Goal: Use online tool/utility: Use online tool/utility

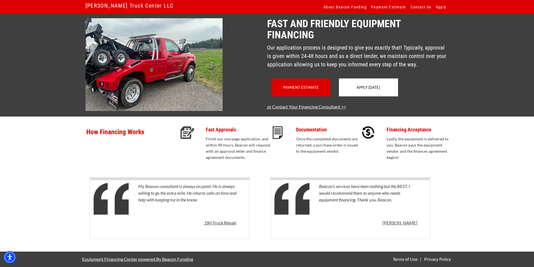
scroll to position [41, 0]
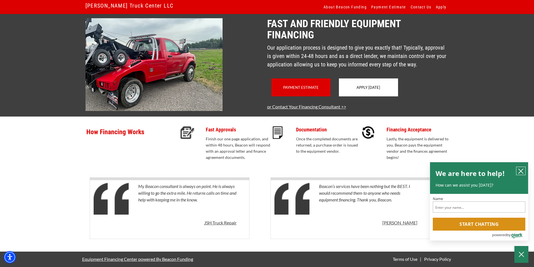
click at [522, 168] on button "close chatbox" at bounding box center [520, 171] width 9 height 8
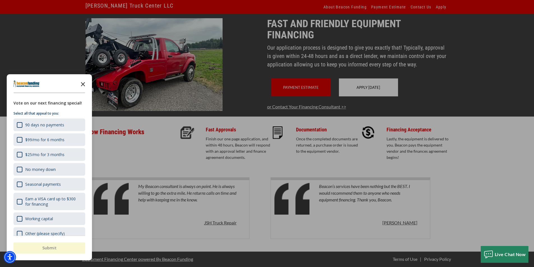
click at [85, 83] on icon "Close the survey" at bounding box center [82, 83] width 11 height 11
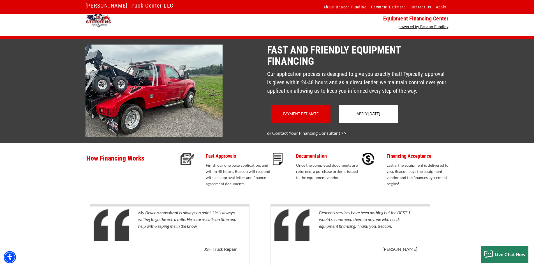
scroll to position [0, 0]
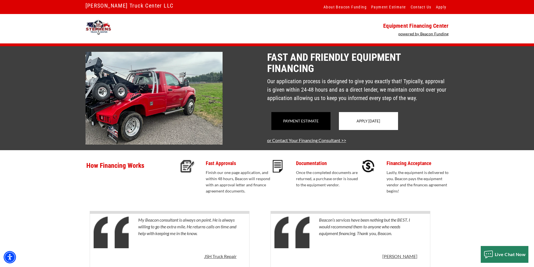
click at [322, 129] on div "Payment Estimate" at bounding box center [300, 121] width 59 height 18
click at [316, 123] on link "Payment Estimate" at bounding box center [301, 121] width 36 height 4
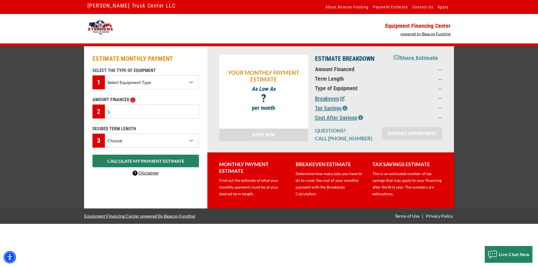
click at [161, 82] on select "Select Equipment Type Backhoe Boom/Bucket Truck Chipper Commercial Mower Crane …" at bounding box center [152, 82] width 94 height 14
select select "5"
click at [105, 75] on select "Select Equipment Type Backhoe Boom/Bucket Truck Chipper Commercial Mower Crane …" at bounding box center [152, 82] width 94 height 14
drag, startPoint x: 136, startPoint y: 111, endPoint x: 110, endPoint y: 112, distance: 26.1
click at [110, 112] on input "text" at bounding box center [152, 111] width 94 height 14
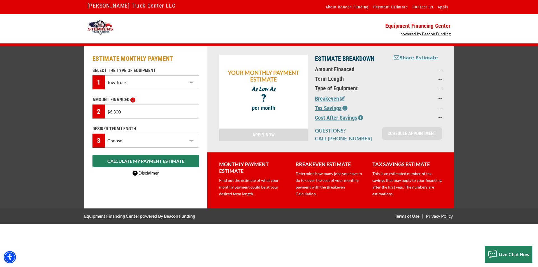
type input "$63,000"
click at [178, 140] on select "Choose 36 Months 48 Months 60 Months" at bounding box center [152, 141] width 94 height 14
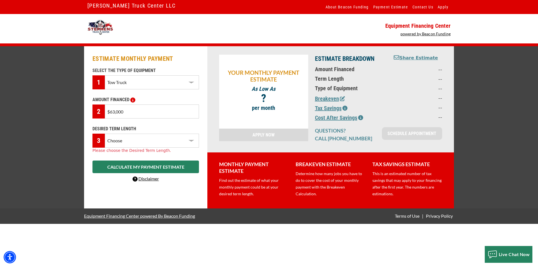
select select "60"
click at [105, 134] on select "Choose 36 Months 48 Months 60 Months" at bounding box center [152, 141] width 94 height 14
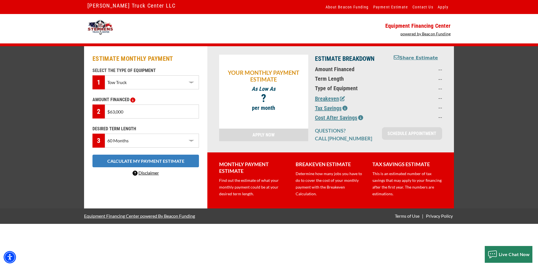
click at [153, 162] on button "CALCULATE MY PAYMENT ESTIMATE" at bounding box center [145, 161] width 106 height 13
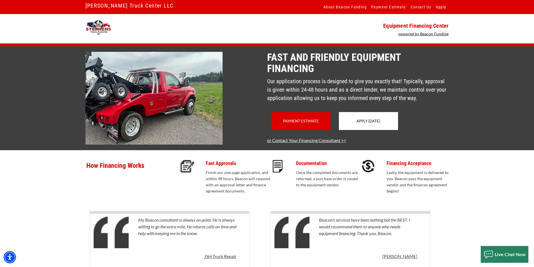
scroll to position [28, 0]
